Goal: Task Accomplishment & Management: Manage account settings

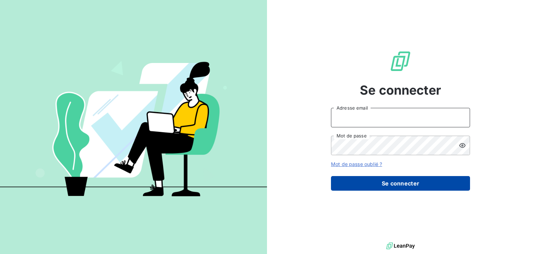
type input "[EMAIL_ADDRESS][DOMAIN_NAME]"
click at [366, 183] on button "Se connecter" at bounding box center [400, 183] width 139 height 15
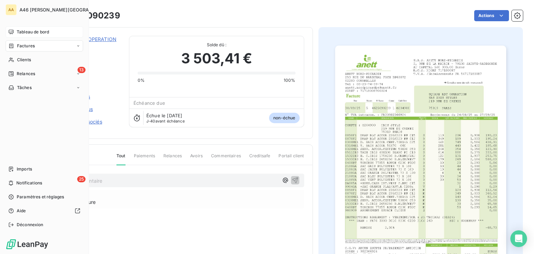
click at [20, 34] on span "Tableau de bord" at bounding box center [33, 32] width 32 height 6
